Goal: Find specific page/section: Find specific page/section

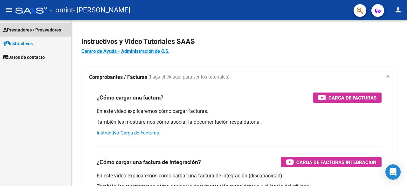
click at [14, 28] on span "Prestadores / Proveedores" at bounding box center [32, 29] width 58 height 7
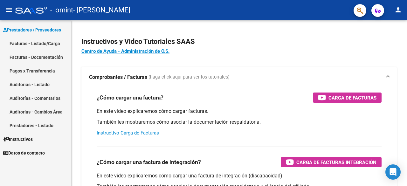
click at [27, 43] on link "Facturas - Listado/Carga" at bounding box center [35, 44] width 71 height 14
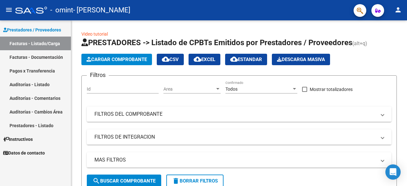
click at [18, 55] on link "Facturas - Documentación" at bounding box center [35, 57] width 71 height 14
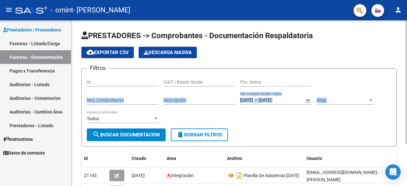
drag, startPoint x: 405, startPoint y: 86, endPoint x: 404, endPoint y: 105, distance: 19.1
click at [404, 105] on div "PRESTADORES -> Comprobantes - Documentación Respaldatoria cloud_download Export…" at bounding box center [239, 128] width 336 height 217
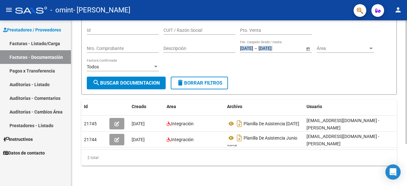
scroll to position [56, 0]
click at [404, 144] on div "PRESTADORES -> Comprobantes - Documentación Respaldatoria cloud_download Export…" at bounding box center [239, 77] width 337 height 217
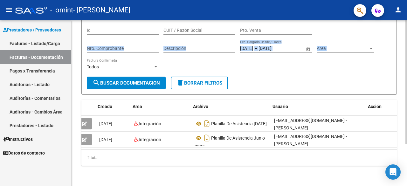
scroll to position [0, 0]
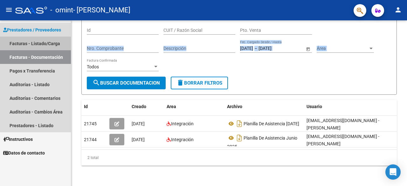
click at [45, 44] on link "Facturas - Listado/Carga" at bounding box center [35, 44] width 71 height 14
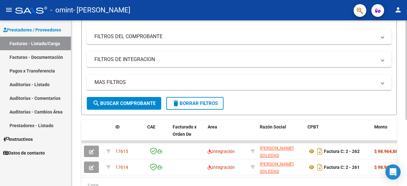
scroll to position [109, 0]
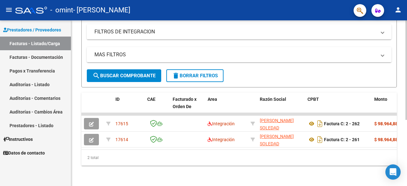
click at [407, 135] on div at bounding box center [406, 135] width 2 height 99
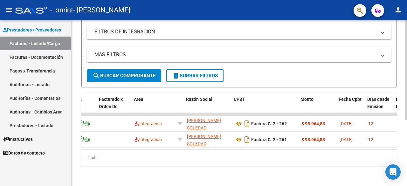
scroll to position [0, 74]
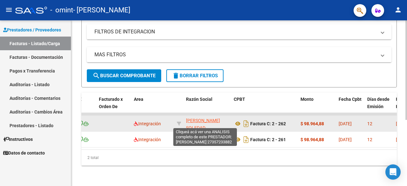
click at [199, 118] on span "[PERSON_NAME] SOLEDAD" at bounding box center [203, 124] width 34 height 12
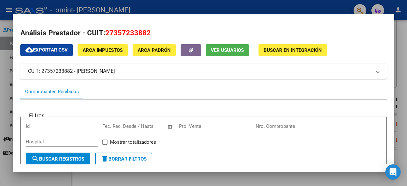
click at [399, 35] on div at bounding box center [203, 93] width 407 height 186
